Goal: Transaction & Acquisition: Book appointment/travel/reservation

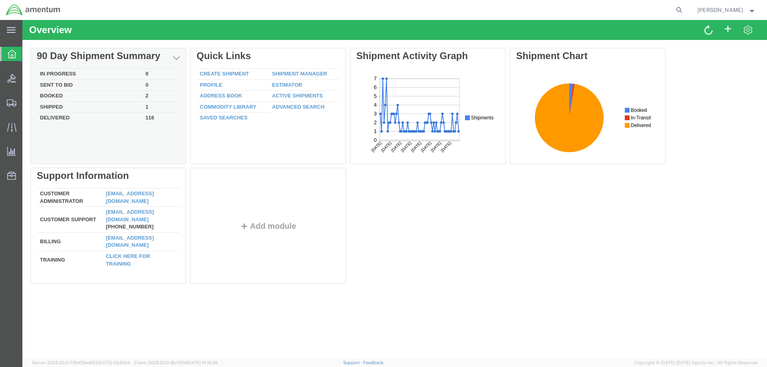
click at [79, 73] on td "In Progress" at bounding box center [89, 74] width 105 height 11
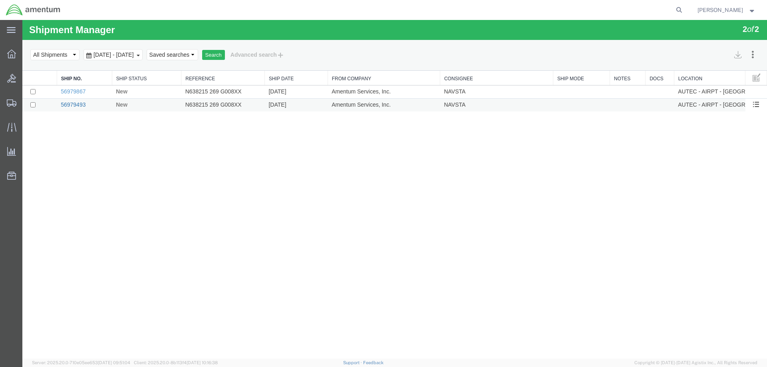
click at [78, 104] on link "56979493" at bounding box center [73, 104] width 25 height 6
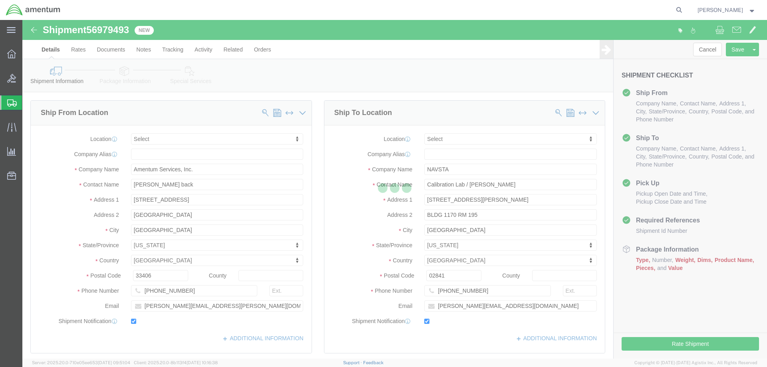
select select
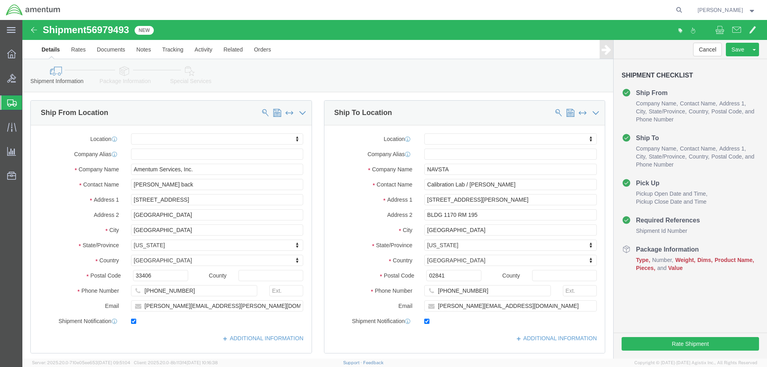
click button "Continue"
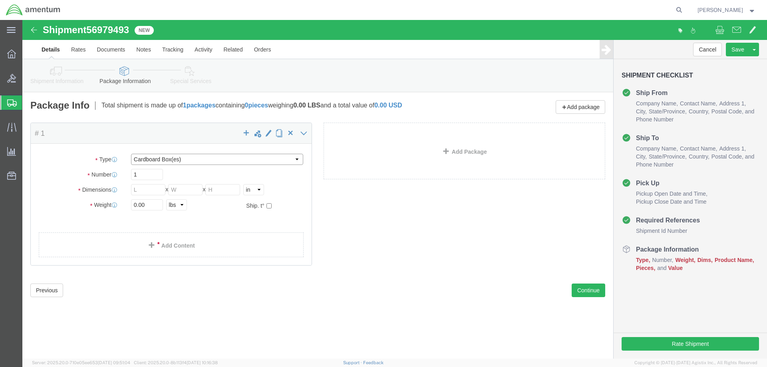
select select "YRPK"
click input "text"
type input "22"
click input "text"
type input "20"
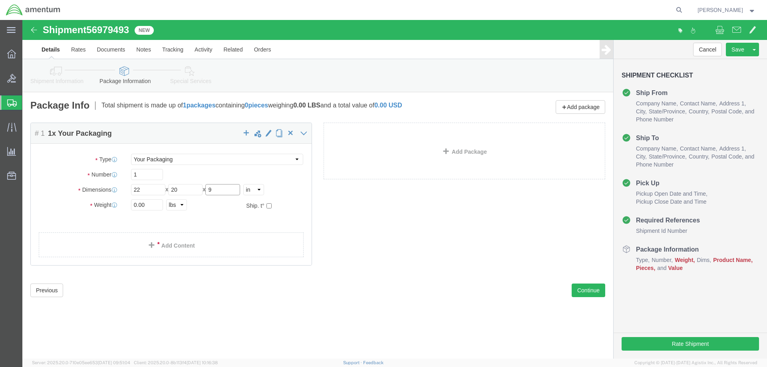
type input "9"
click input "0.00"
drag, startPoint x: 126, startPoint y: 184, endPoint x: 83, endPoint y: 186, distance: 43.2
click div "Weight 0.00 Select kgs lbs Ship. t°"
type input "22"
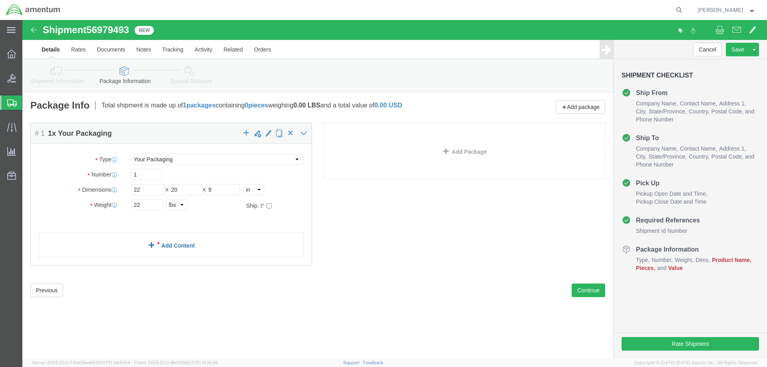
click link "Add Content"
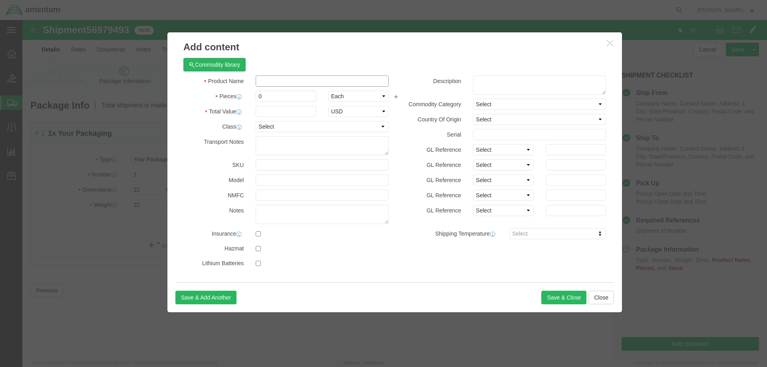
click input "text"
type input "Dynamometer"
click input "0"
drag, startPoint x: 241, startPoint y: 77, endPoint x: 230, endPoint y: 77, distance: 11.6
click div "0"
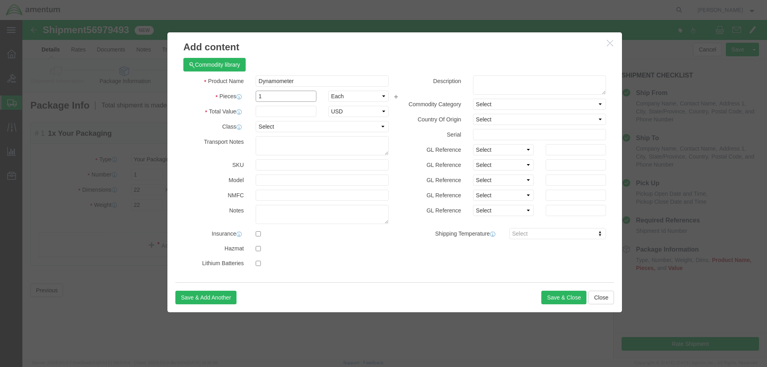
type input "1"
type input "7000"
click button "Save & Close"
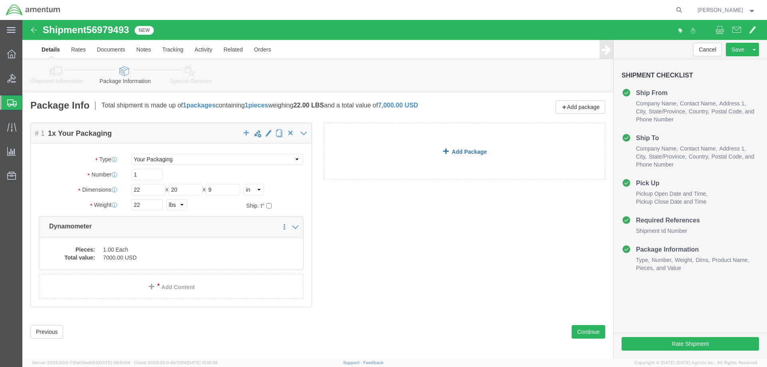
click link "Add Package"
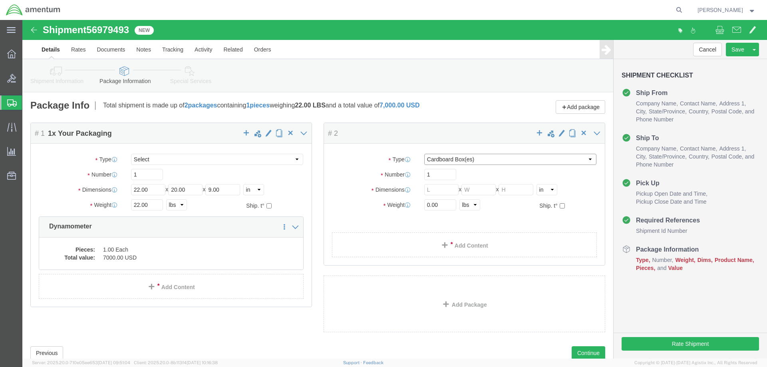
select select "YRPK"
click input "text"
type input "22"
type input "20"
type input "9"
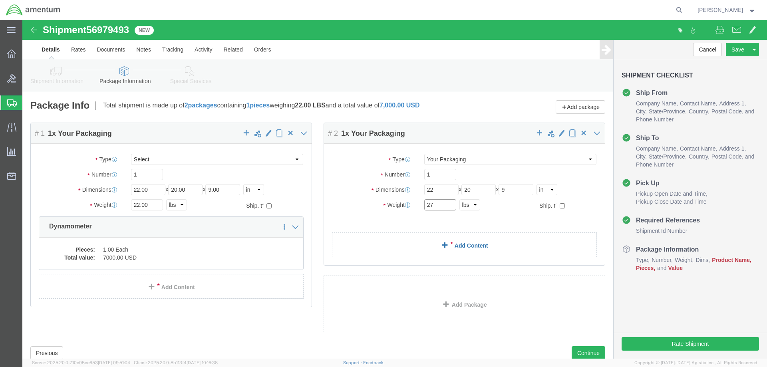
type input "27"
click link "Add Content"
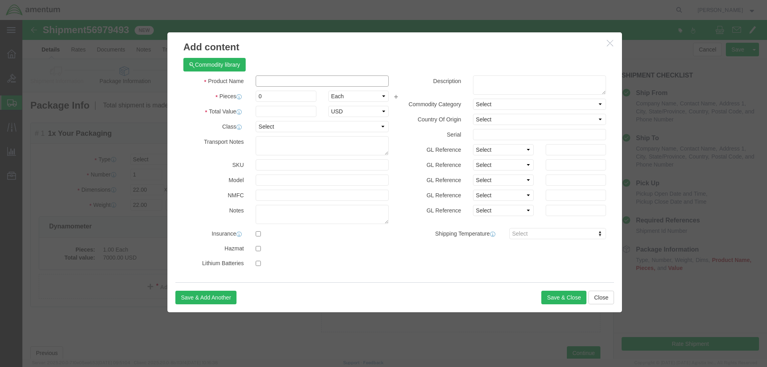
click input "text"
type input "Dynamometer"
click input "0"
click div "0"
type input "1"
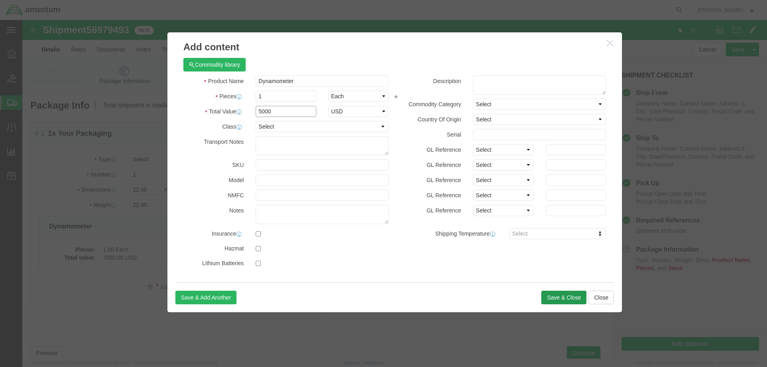
type input "5000"
click button "Save & Close"
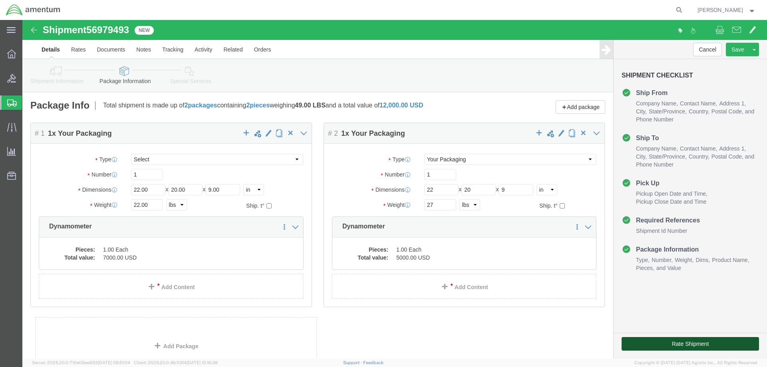
click button "Rate Shipment"
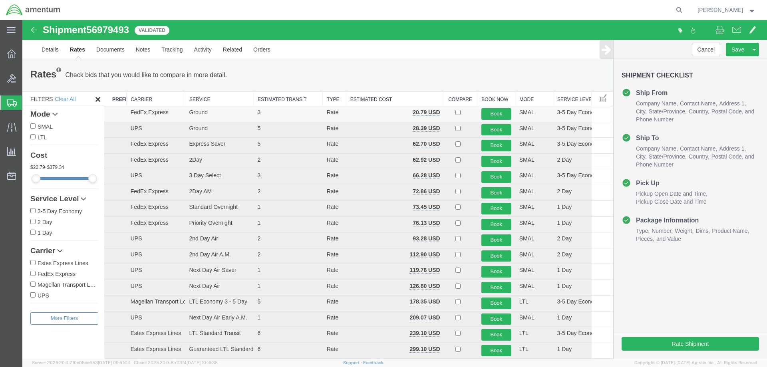
click at [143, 114] on td "FedEx Express" at bounding box center [156, 114] width 59 height 16
click at [134, 116] on td "FedEx Express" at bounding box center [156, 114] width 59 height 16
click at [33, 125] on input "SMAL" at bounding box center [32, 125] width 5 height 5
checkbox input "true"
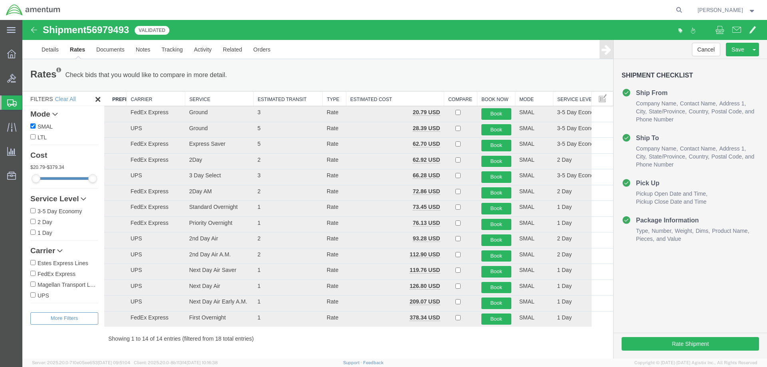
click at [36, 276] on label "FedEx Express" at bounding box center [64, 273] width 68 height 9
click at [36, 276] on input "FedEx Express" at bounding box center [32, 273] width 5 height 5
checkbox input "true"
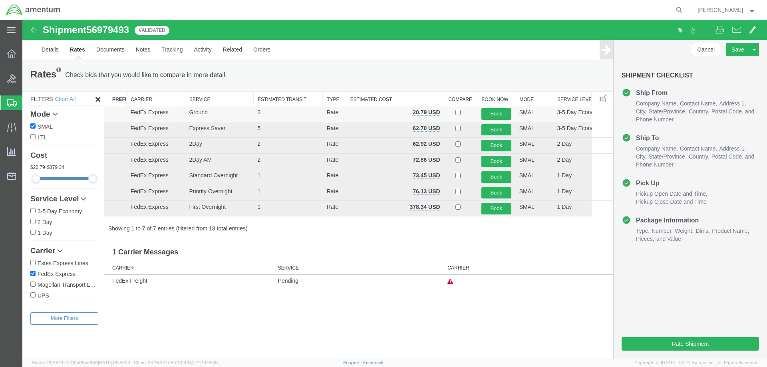
click at [135, 115] on td "FedEx Express" at bounding box center [156, 114] width 59 height 16
click at [136, 115] on td "FedEx Express" at bounding box center [156, 114] width 59 height 16
click at [33, 211] on input "3-5 Day Economy" at bounding box center [32, 210] width 5 height 5
checkbox input "true"
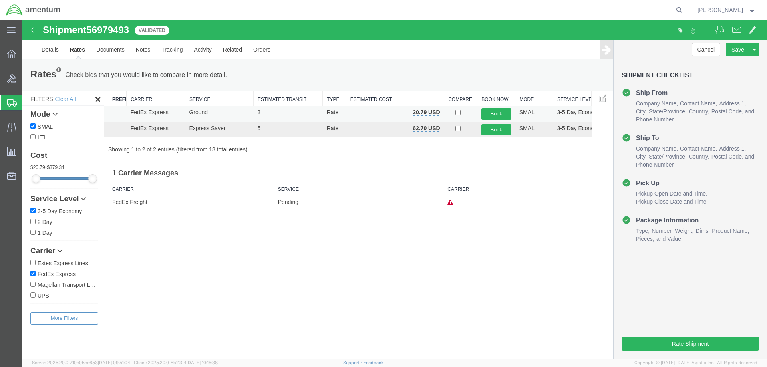
click at [140, 113] on td "FedEx Express" at bounding box center [156, 114] width 59 height 16
click at [119, 115] on td at bounding box center [115, 114] width 22 height 16
click at [117, 110] on td at bounding box center [115, 114] width 22 height 16
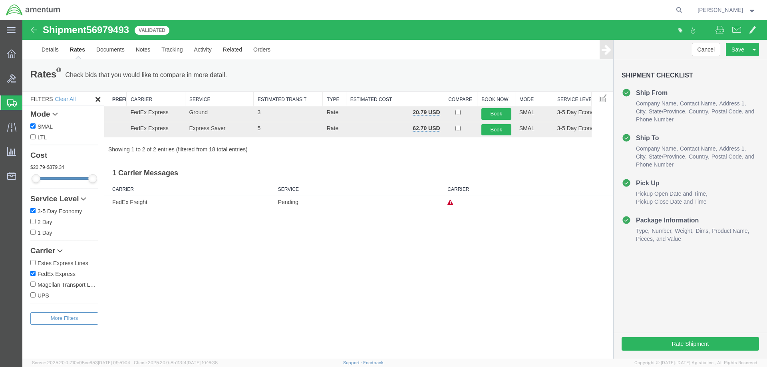
click at [99, 99] on icon at bounding box center [97, 99] width 9 height 10
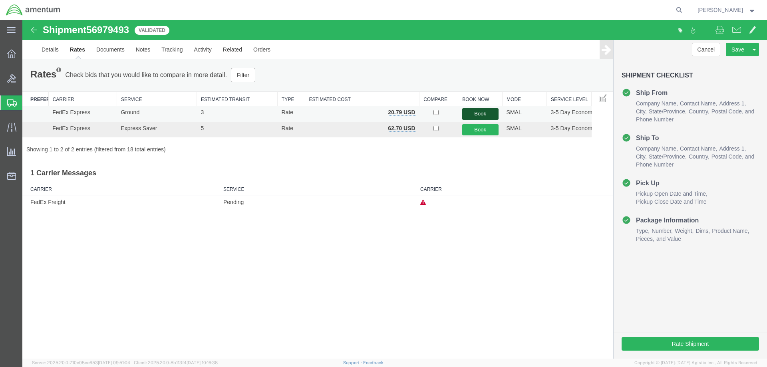
click at [483, 111] on button "Book" at bounding box center [480, 114] width 36 height 12
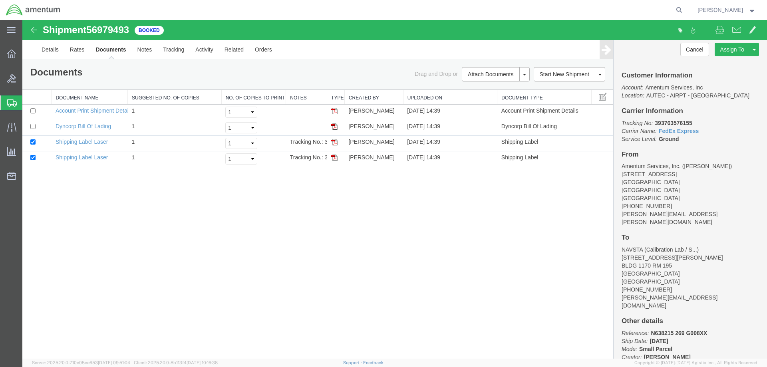
scroll to position [23, 0]
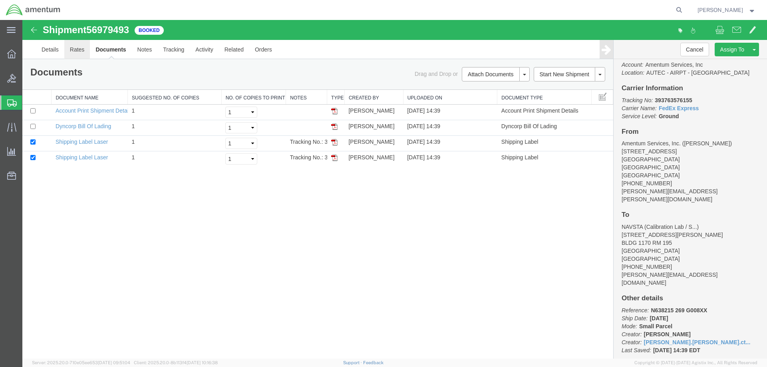
click at [75, 49] on link "Rates" at bounding box center [77, 49] width 26 height 19
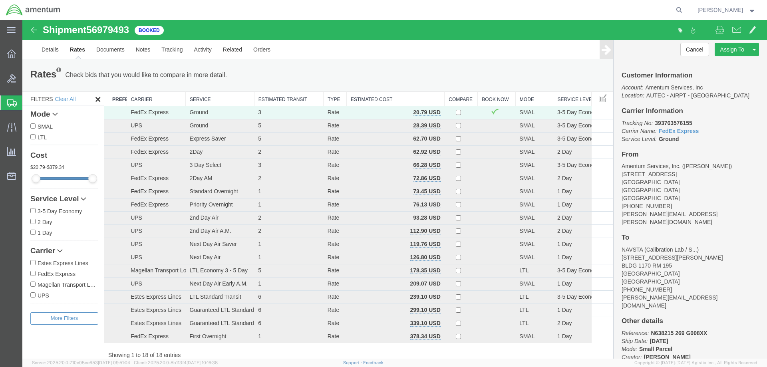
click at [34, 30] on img at bounding box center [34, 30] width 10 height 10
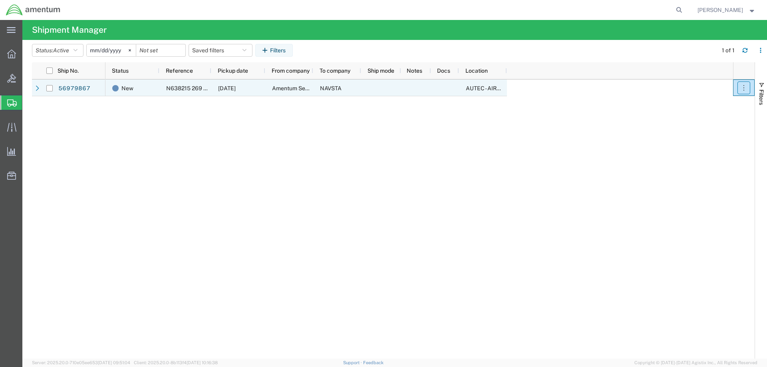
click at [742, 90] on icon "button" at bounding box center [744, 88] width 8 height 8
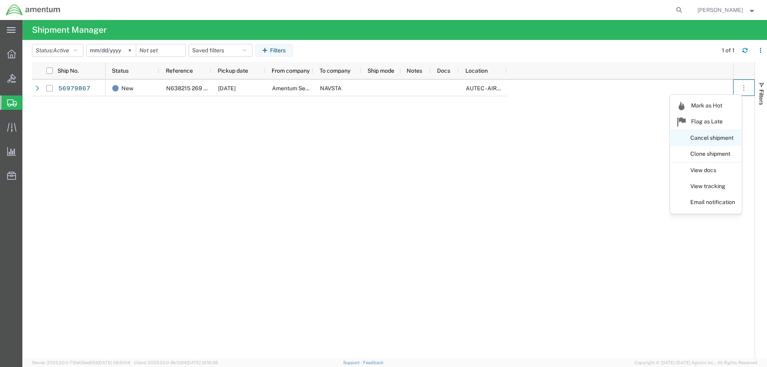
click at [702, 138] on link "Cancel shipment" at bounding box center [705, 138] width 71 height 14
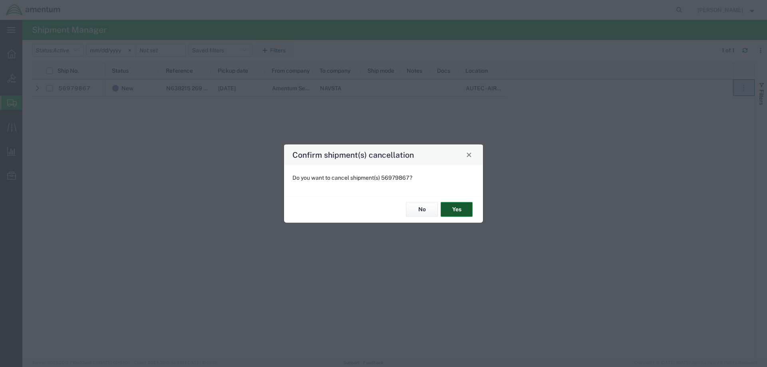
click at [458, 209] on button "Yes" at bounding box center [456, 209] width 32 height 15
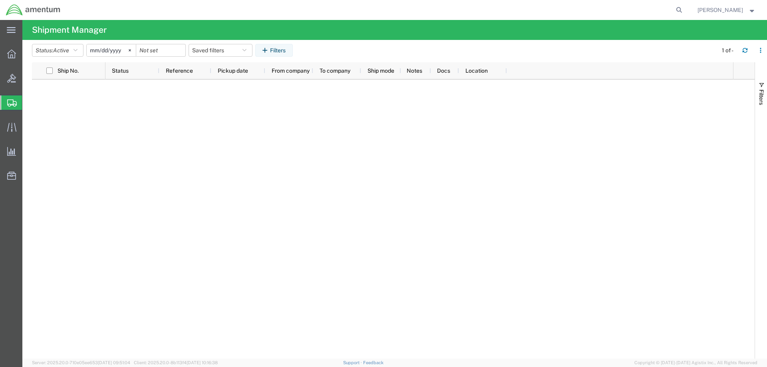
click at [0, 0] on span "Shipment Manager" at bounding box center [0, 0] width 0 height 0
click at [751, 13] on span "[PERSON_NAME]" at bounding box center [726, 10] width 58 height 9
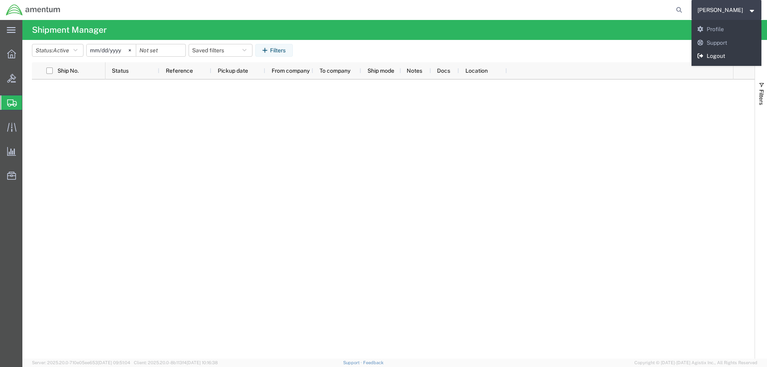
click at [724, 57] on link "Logout" at bounding box center [726, 57] width 70 height 14
